Goal: Answer question/provide support: Share knowledge or assist other users

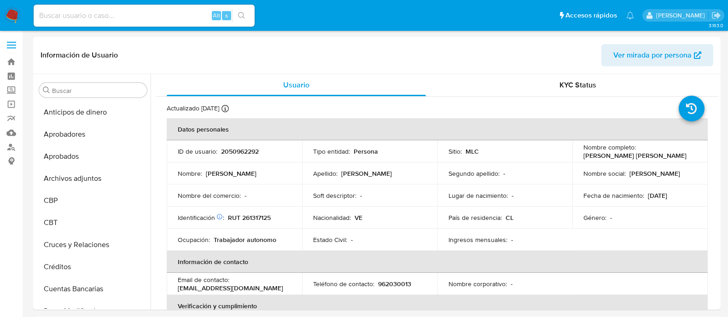
select select "10"
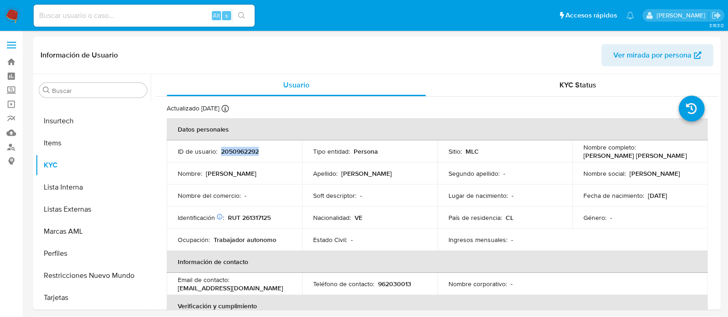
click at [245, 148] on p "2050962292" at bounding box center [240, 151] width 38 height 8
click at [263, 214] on p "RUT 261317125" at bounding box center [249, 218] width 43 height 8
copy p "261317125"
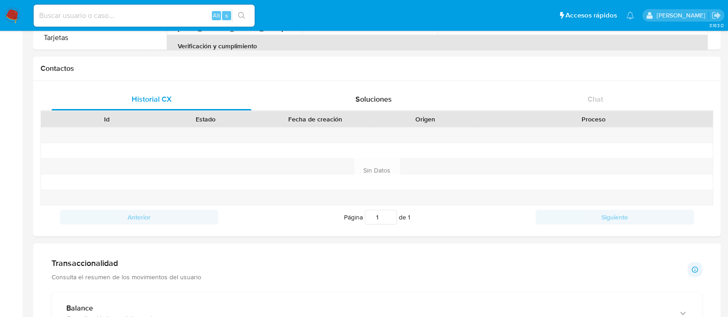
scroll to position [244, 0]
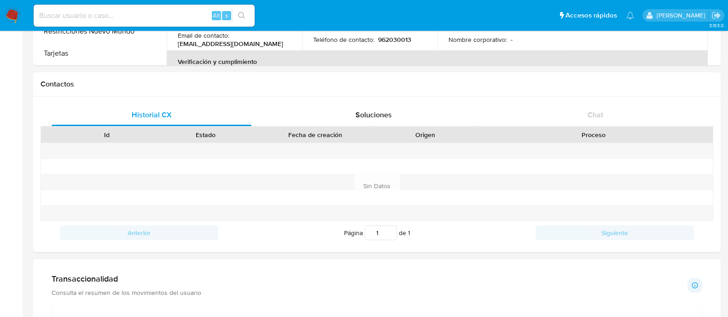
click at [724, 78] on main "3.163.0 Información de Usuario Ver mirada por persona Buscar Anticipos de diner…" at bounding box center [364, 317] width 728 height 1123
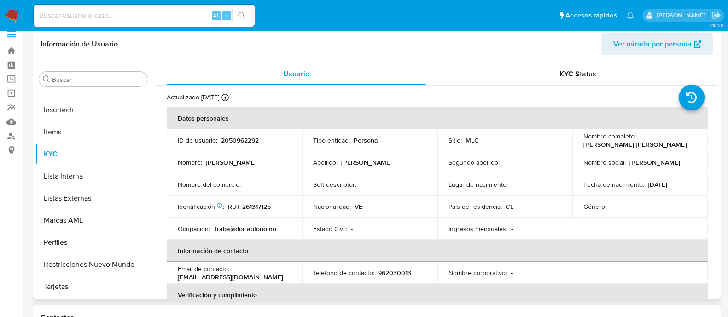
scroll to position [274, 0]
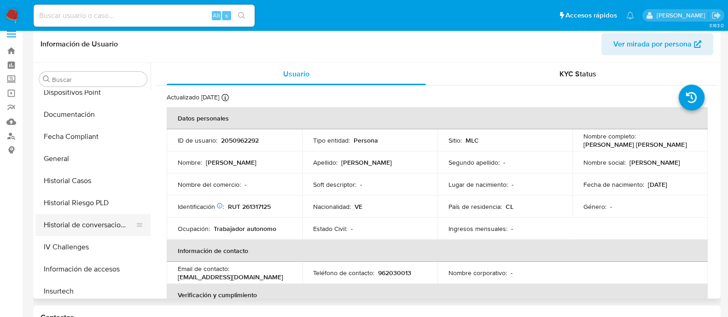
click at [113, 231] on button "Historial de conversaciones" at bounding box center [89, 225] width 108 height 22
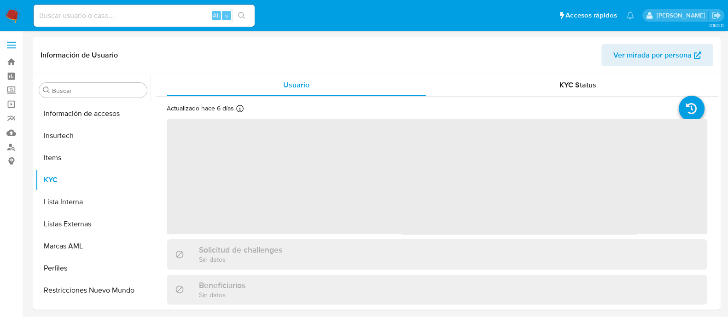
scroll to position [455, 0]
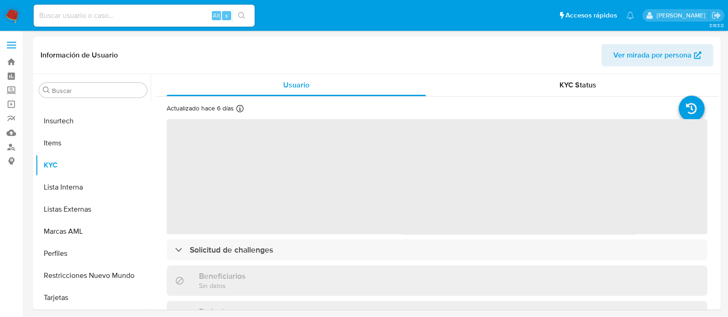
select select "10"
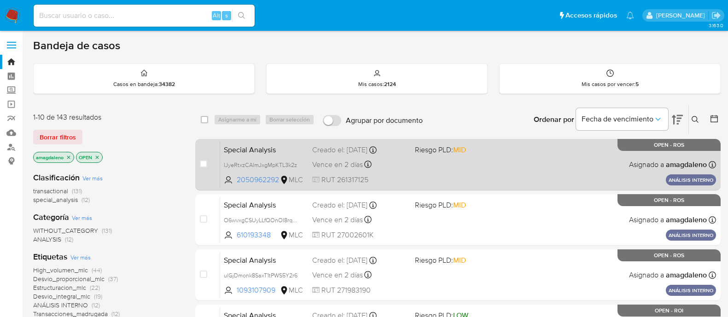
scroll to position [75, 0]
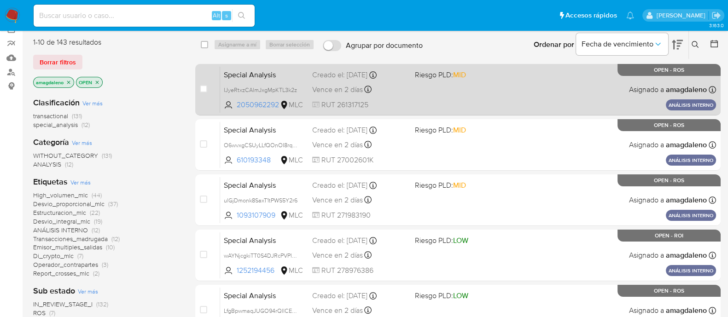
click at [410, 98] on div "Special Analysis IJyeRtxzCAlmJxgMpKTL3k2z 2050962292 MLC Riesgo PLD: MID Creado…" at bounding box center [468, 89] width 496 height 46
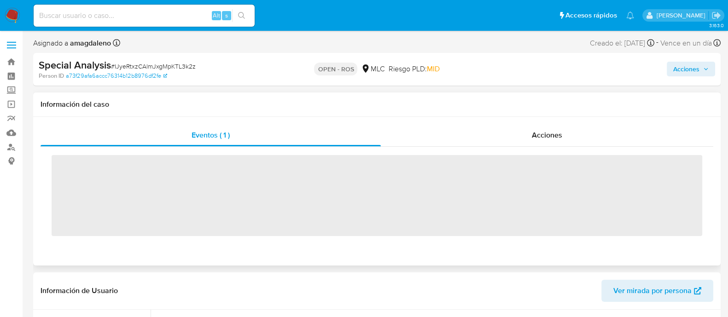
scroll to position [455, 0]
select select "10"
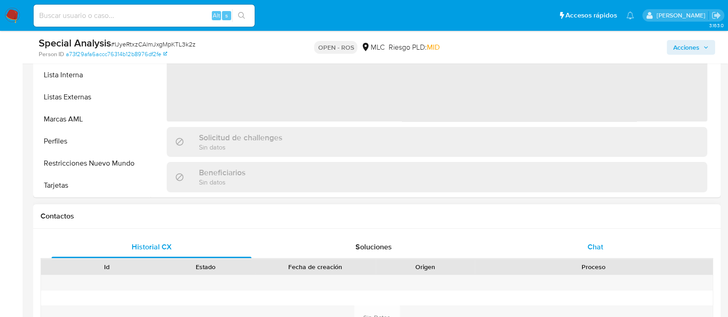
click at [600, 240] on div "Chat" at bounding box center [595, 247] width 200 height 22
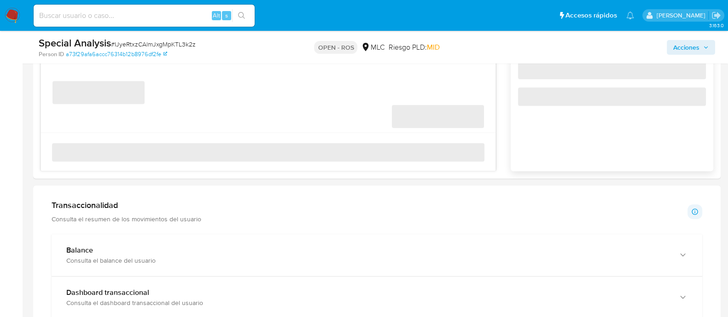
scroll to position [640, 0]
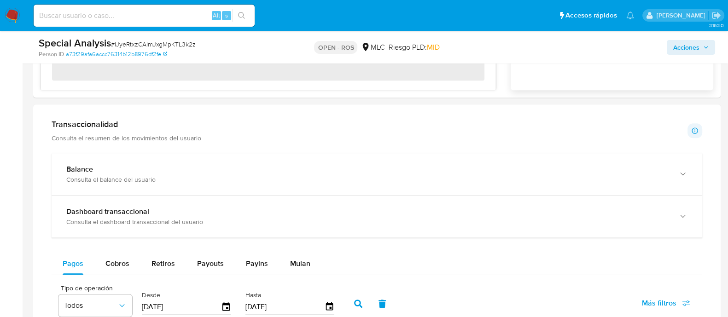
click at [721, 161] on main "3.163.0 Asignado a amagdaleno Asignado el: 15/07/2025 11:18:59 Creado el: 15/07…" at bounding box center [364, 188] width 728 height 1657
drag, startPoint x: 724, startPoint y: 141, endPoint x: 723, endPoint y: 133, distance: 8.9
click at [723, 133] on main "3.163.0 Asignado a amagdaleno Asignado el: 15/07/2025 11:18:59 Creado el: 15/07…" at bounding box center [364, 188] width 728 height 1657
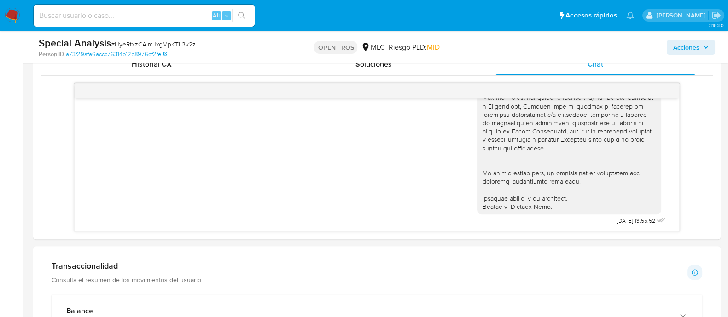
scroll to position [0, 0]
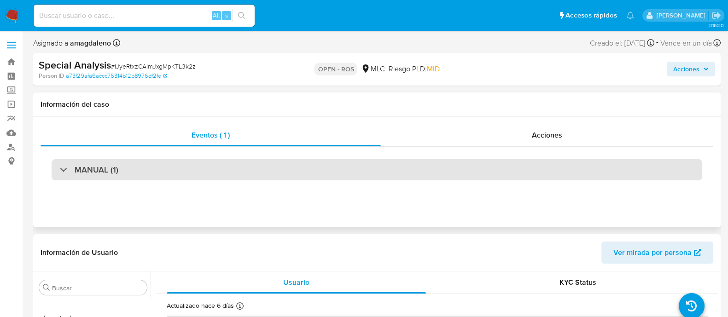
click at [533, 162] on div "MANUAL (1)" at bounding box center [377, 169] width 650 height 21
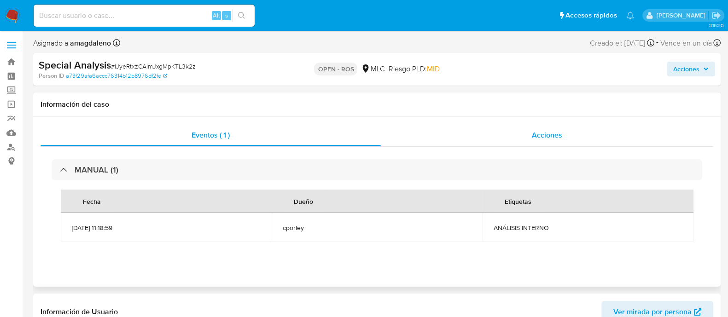
click at [554, 141] on div "Acciones" at bounding box center [547, 135] width 332 height 22
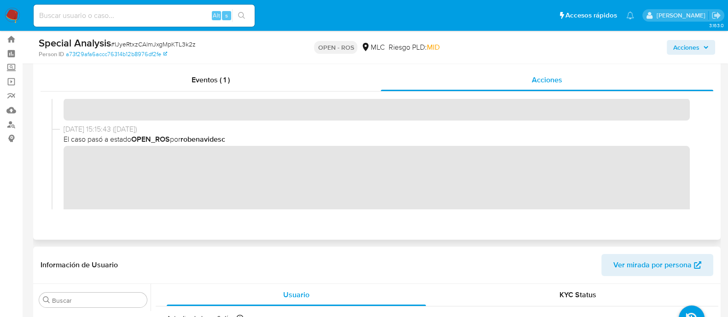
scroll to position [69, 0]
